Goal: Use online tool/utility: Use online tool/utility

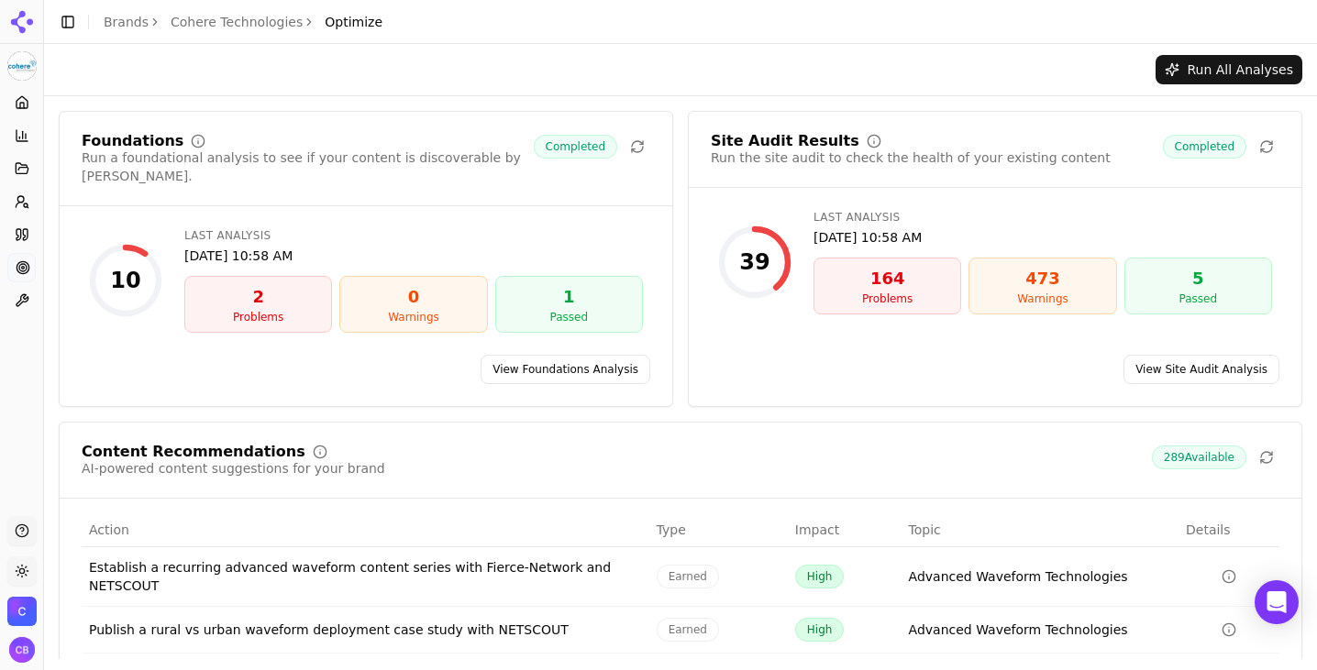
click at [256, 284] on div "2" at bounding box center [258, 297] width 131 height 26
click at [589, 355] on link "View Foundations Analysis" at bounding box center [566, 369] width 170 height 29
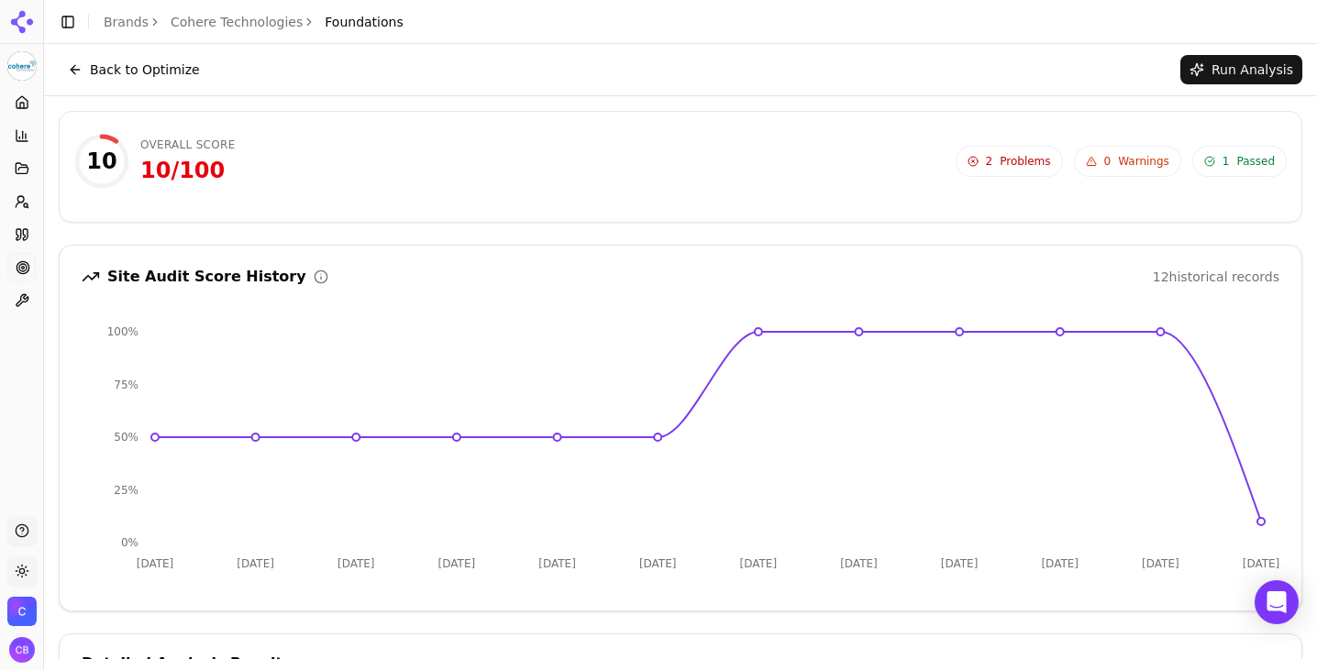
click at [229, 22] on link "Cohere Technologies" at bounding box center [237, 22] width 132 height 18
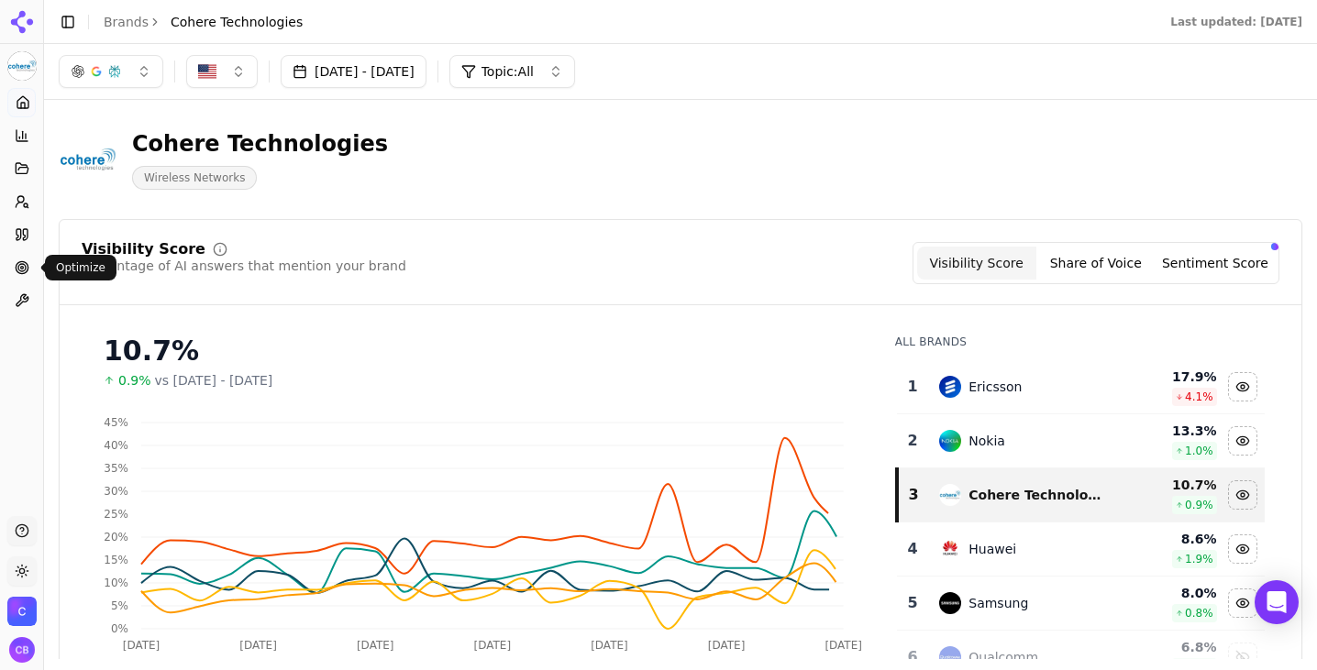
click at [27, 267] on icon at bounding box center [22, 267] width 15 height 15
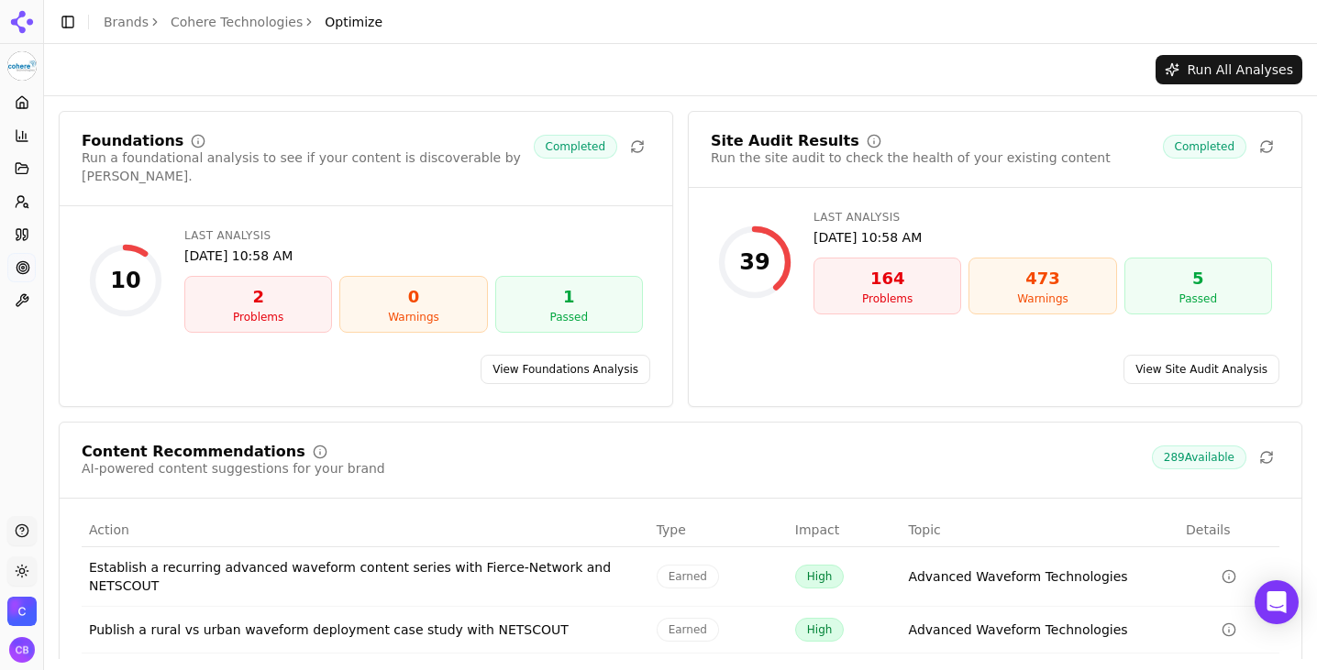
click at [1252, 70] on button "Run All Analyses" at bounding box center [1229, 69] width 147 height 29
